Goal: Task Accomplishment & Management: Manage account settings

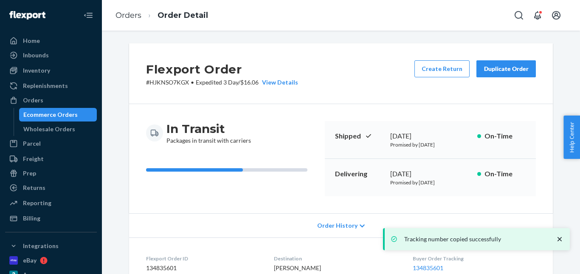
click at [130, 15] on link "Orders" at bounding box center [128, 15] width 26 height 9
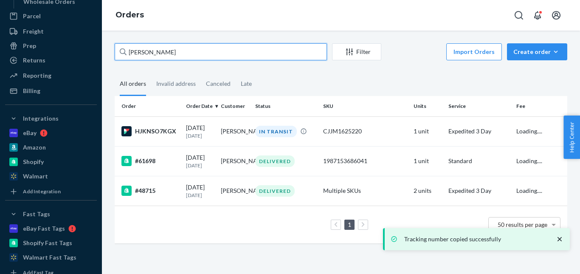
drag, startPoint x: 160, startPoint y: 52, endPoint x: 107, endPoint y: 54, distance: 52.7
click at [108, 56] on div "[PERSON_NAME] Filter Import Orders Create order Ecommerce order Removal order A…" at bounding box center [340, 147] width 465 height 208
paste input "[PERSON_NAME]"
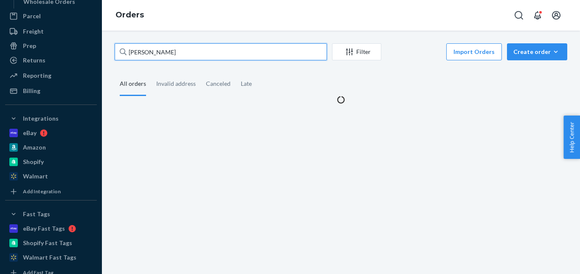
type input "[PERSON_NAME]"
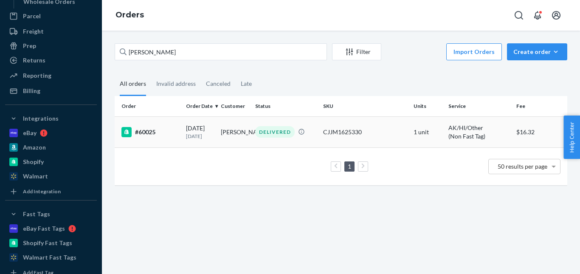
click at [280, 138] on div "DELIVERED" at bounding box center [274, 131] width 39 height 11
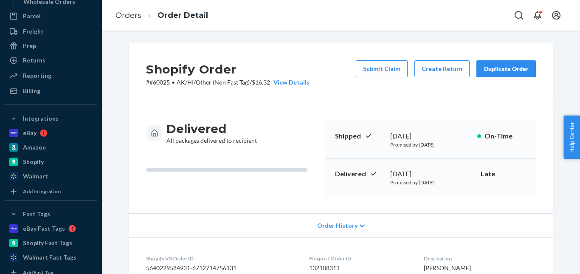
click at [511, 70] on div "Duplicate Order" at bounding box center [506, 69] width 45 height 8
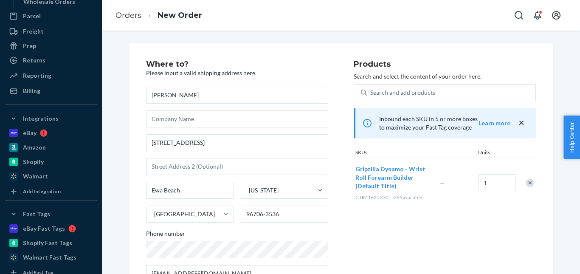
click at [528, 184] on div "Remove Item" at bounding box center [530, 183] width 8 height 8
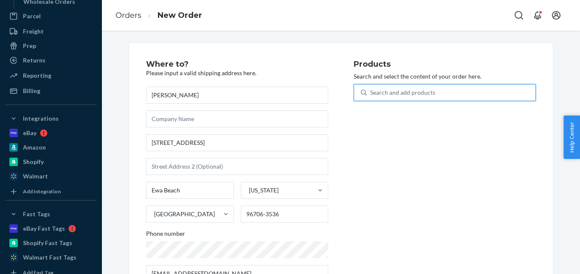
click at [399, 90] on div "Search and add products" at bounding box center [402, 92] width 65 height 8
click at [371, 90] on input "0 results available. Use Up and Down to choose options, press Enter to select t…" at bounding box center [370, 92] width 1 height 8
type input "R"
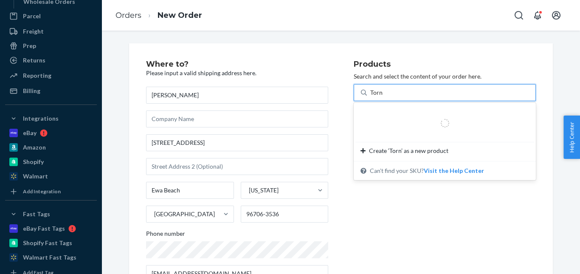
type input "Tornado"
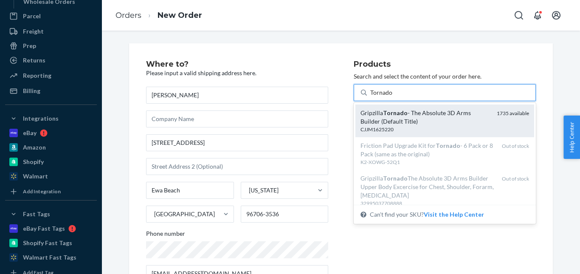
click at [378, 121] on div "Gripzilla Tornado - The Absolute 3D Arms Builder (Default Title)" at bounding box center [424, 117] width 129 height 17
click at [378, 97] on input "Tornado" at bounding box center [381, 92] width 23 height 8
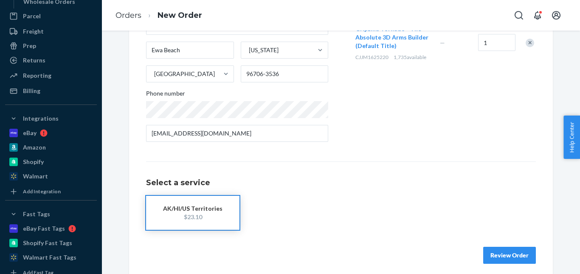
scroll to position [147, 0]
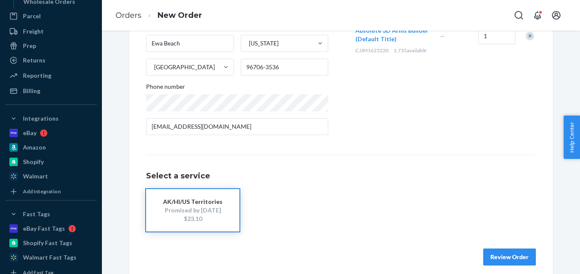
click at [205, 214] on div "Promised by [DATE]" at bounding box center [193, 210] width 68 height 8
click at [509, 257] on button "Review Order" at bounding box center [509, 256] width 53 height 17
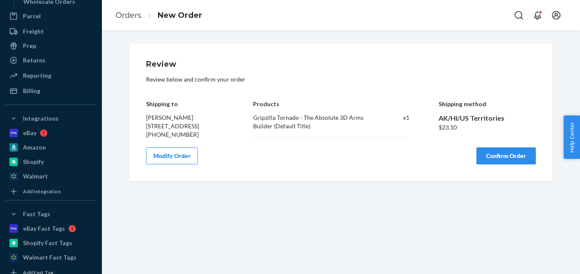
scroll to position [0, 0]
click at [509, 164] on button "Confirm Order" at bounding box center [505, 155] width 59 height 17
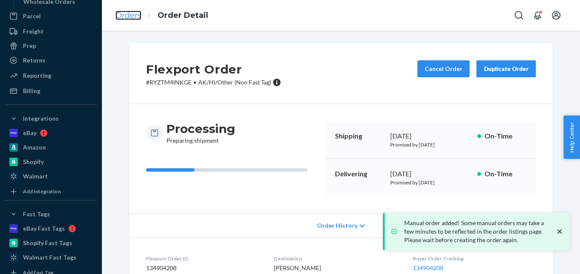
click at [124, 12] on link "Orders" at bounding box center [128, 15] width 26 height 9
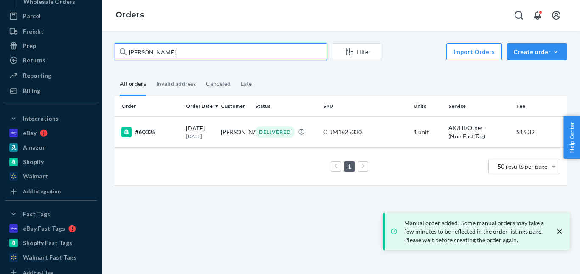
drag, startPoint x: 171, startPoint y: 51, endPoint x: 123, endPoint y: 55, distance: 48.2
click at [123, 56] on div "[PERSON_NAME]" at bounding box center [221, 51] width 212 height 17
paste input "[PERSON_NAME]"
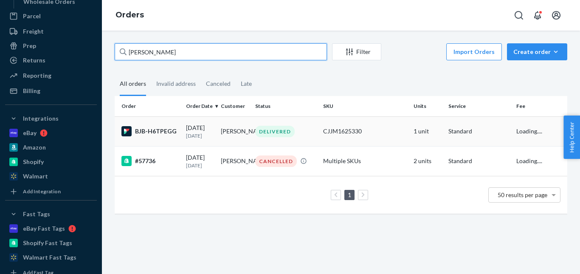
type input "[PERSON_NAME]"
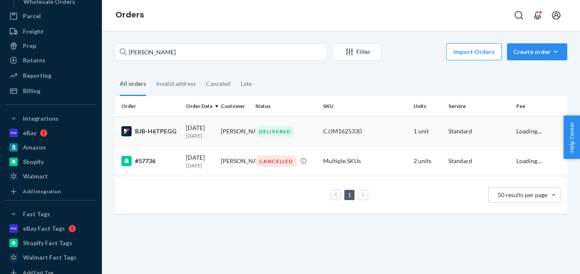
click at [274, 131] on div "DELIVERED" at bounding box center [274, 131] width 39 height 11
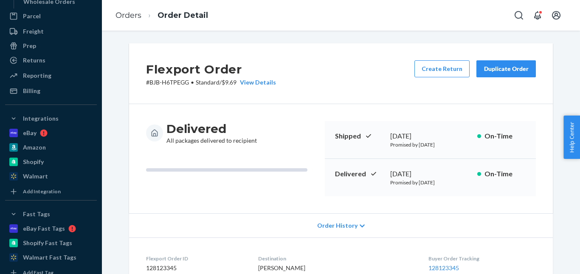
scroll to position [170, 0]
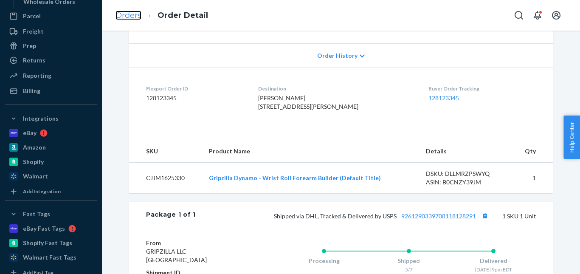
click at [135, 16] on link "Orders" at bounding box center [128, 15] width 26 height 9
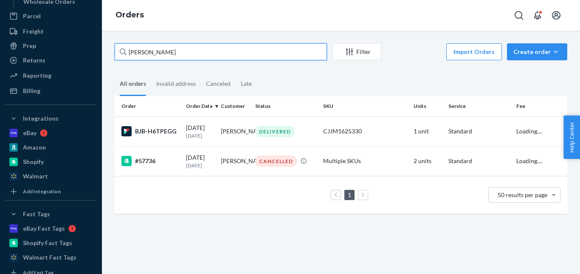
drag, startPoint x: 163, startPoint y: 51, endPoint x: 125, endPoint y: 53, distance: 38.7
click at [125, 53] on div "[PERSON_NAME]" at bounding box center [221, 51] width 212 height 17
paste input "[PERSON_NAME]"
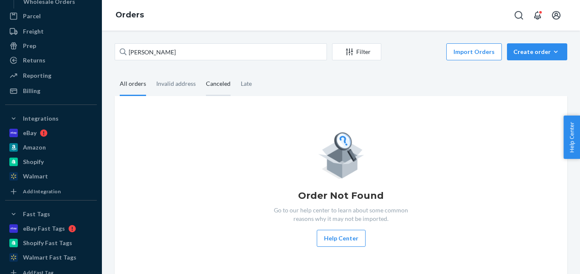
drag, startPoint x: 168, startPoint y: 87, endPoint x: 203, endPoint y: 86, distance: 34.4
click at [169, 87] on div "Invalid address" at bounding box center [175, 84] width 39 height 22
click at [151, 73] on input "Invalid address" at bounding box center [151, 73] width 0 height 0
click at [219, 84] on div "Canceled" at bounding box center [218, 84] width 25 height 23
click at [201, 73] on input "Canceled" at bounding box center [201, 73] width 0 height 0
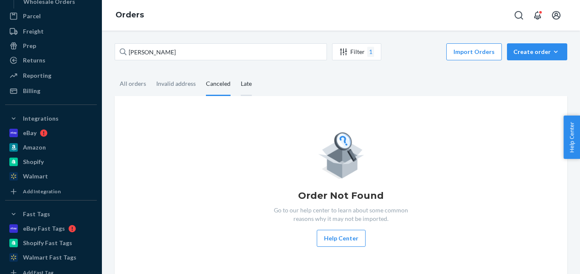
click at [241, 85] on div "Late" at bounding box center [246, 84] width 11 height 23
click at [236, 73] on input "Late" at bounding box center [236, 73] width 0 height 0
click at [127, 89] on div "All orders" at bounding box center [133, 84] width 26 height 23
click at [115, 73] on input "All orders" at bounding box center [115, 73] width 0 height 0
click at [179, 83] on div "Invalid address" at bounding box center [175, 84] width 39 height 23
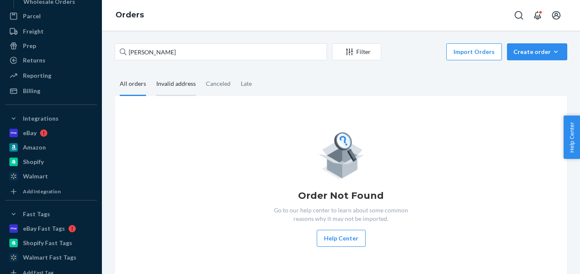
click at [151, 73] on input "Invalid address" at bounding box center [151, 73] width 0 height 0
click at [219, 85] on div "Canceled" at bounding box center [218, 84] width 25 height 23
click at [201, 73] on input "Canceled" at bounding box center [201, 73] width 0 height 0
click at [238, 87] on div "Late" at bounding box center [246, 84] width 21 height 23
click at [236, 73] on input "Late" at bounding box center [236, 73] width 0 height 0
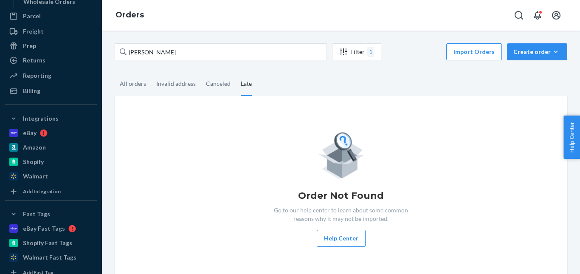
click at [113, 84] on div "[PERSON_NAME] Filter 1 Import Orders Create order Ecommerce order Removal order…" at bounding box center [340, 161] width 465 height 237
click at [139, 86] on div "All orders" at bounding box center [133, 84] width 26 height 23
click at [115, 73] on input "All orders" at bounding box center [115, 73] width 0 height 0
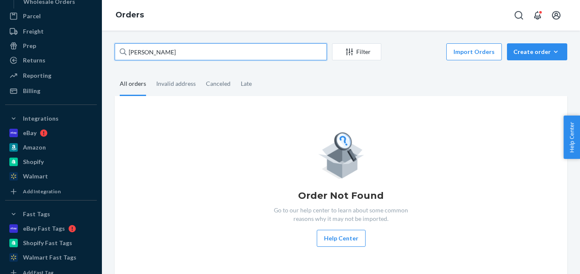
drag, startPoint x: 191, startPoint y: 52, endPoint x: 166, endPoint y: 56, distance: 25.3
click at [190, 52] on input "[PERSON_NAME]" at bounding box center [221, 51] width 212 height 17
drag, startPoint x: 166, startPoint y: 56, endPoint x: 87, endPoint y: 54, distance: 79.4
click at [87, 54] on div "Home Inbounds Shipping Plans Problems Inventory Products Replenishments Orders …" at bounding box center [290, 137] width 580 height 274
paste input "[PERSON_NAME]"
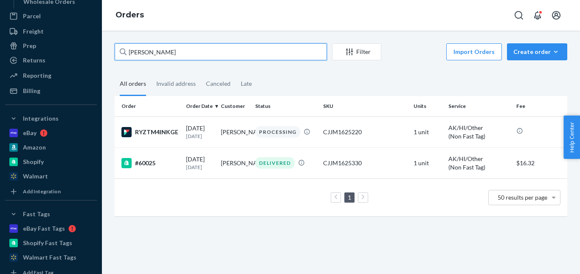
drag, startPoint x: 170, startPoint y: 55, endPoint x: 96, endPoint y: 61, distance: 74.6
click at [96, 61] on div "Home Inbounds Shipping Plans Problems Inventory Products Replenishments Orders …" at bounding box center [290, 137] width 580 height 274
paste input "[PERSON_NAME]"
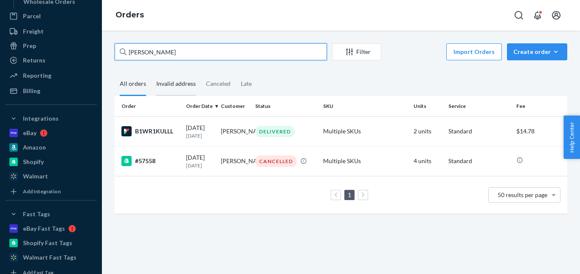
type input "[PERSON_NAME]"
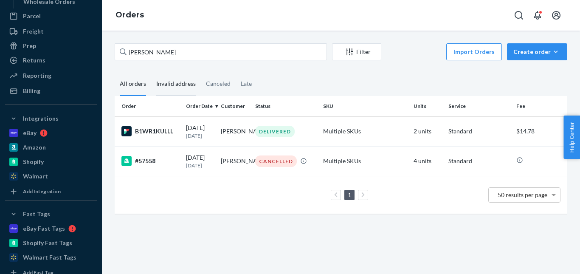
click at [164, 83] on div "Invalid address" at bounding box center [175, 84] width 39 height 23
click at [151, 73] on input "Invalid address" at bounding box center [151, 73] width 0 height 0
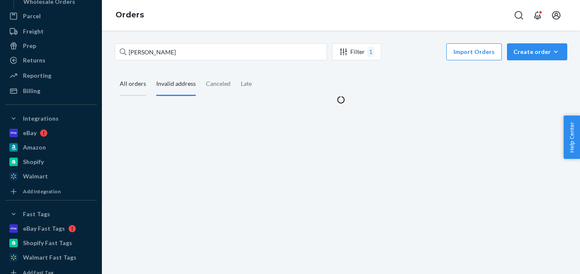
click at [119, 87] on div "All orders" at bounding box center [133, 84] width 37 height 23
click at [115, 73] on input "All orders" at bounding box center [115, 73] width 0 height 0
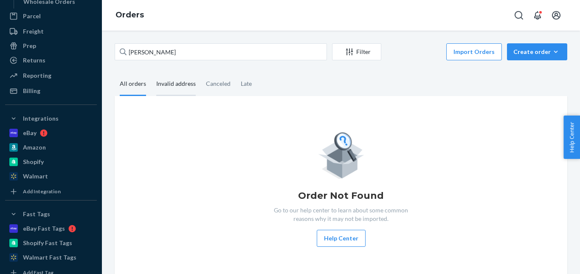
click at [170, 87] on div "Invalid address" at bounding box center [175, 84] width 39 height 23
click at [151, 73] on input "Invalid address" at bounding box center [151, 73] width 0 height 0
click at [133, 90] on div "All orders" at bounding box center [133, 84] width 26 height 23
click at [115, 73] on input "All orders" at bounding box center [115, 73] width 0 height 0
click at [160, 81] on div "Invalid address" at bounding box center [175, 84] width 39 height 23
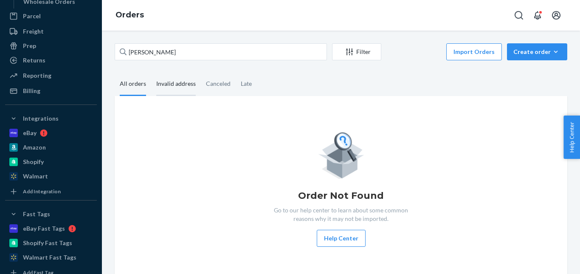
click at [151, 73] on input "Invalid address" at bounding box center [151, 73] width 0 height 0
click at [134, 84] on div "All orders" at bounding box center [133, 84] width 26 height 23
click at [115, 73] on input "All orders" at bounding box center [115, 73] width 0 height 0
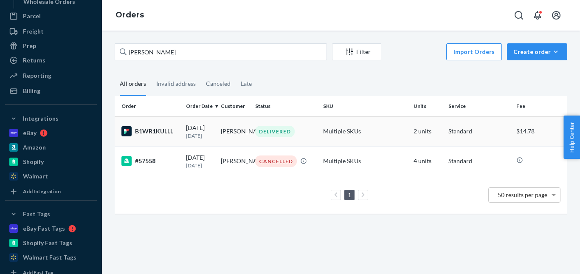
click at [272, 136] on div "DELIVERED" at bounding box center [274, 131] width 39 height 11
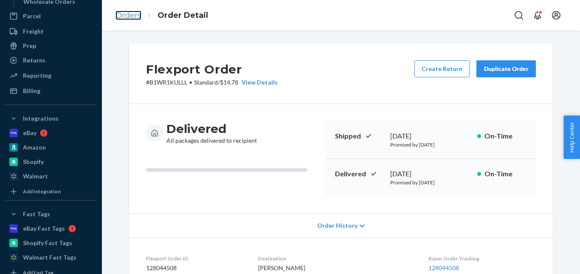
click at [132, 17] on link "Orders" at bounding box center [128, 15] width 26 height 9
